Goal: Task Accomplishment & Management: Manage account settings

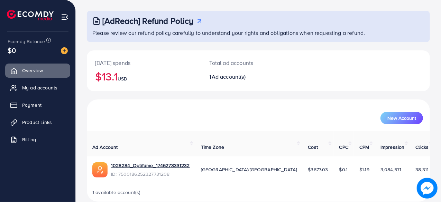
scroll to position [35, 0]
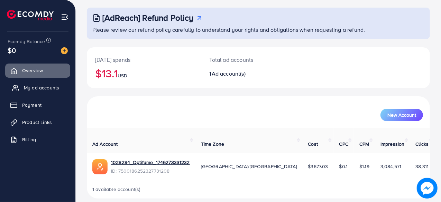
click at [43, 88] on span "My ad accounts" at bounding box center [41, 87] width 35 height 7
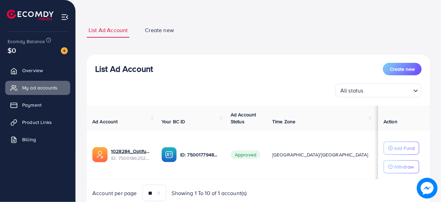
scroll to position [55, 0]
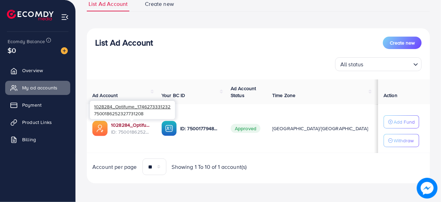
click at [124, 124] on link "1028284_Optifume_1746273331232" at bounding box center [130, 125] width 39 height 7
